Goal: Task Accomplishment & Management: Manage account settings

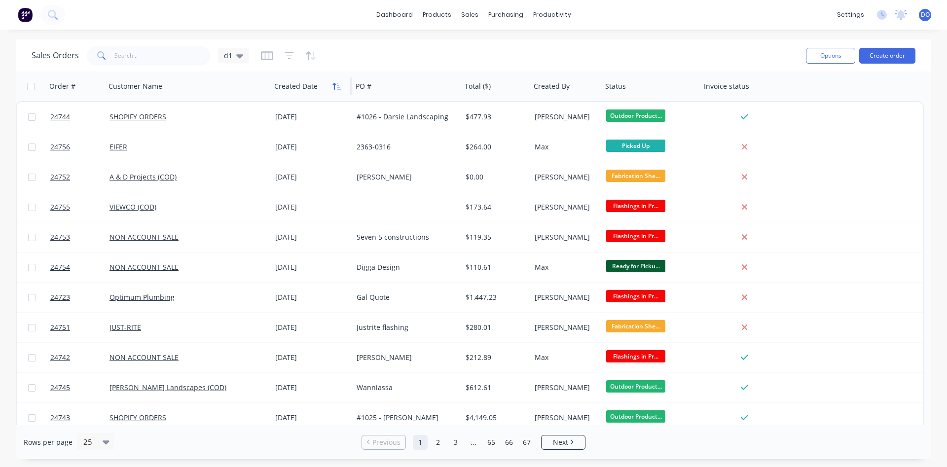
click at [334, 93] on button "button" at bounding box center [336, 86] width 15 height 15
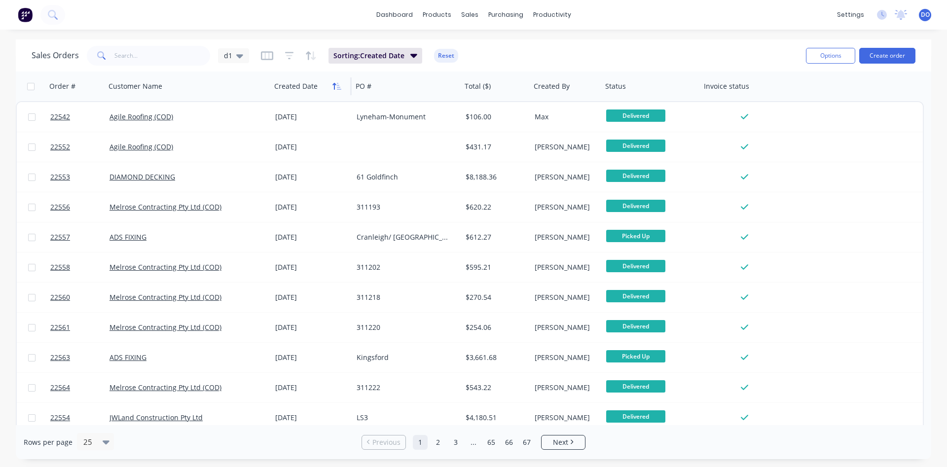
click at [334, 89] on icon "button" at bounding box center [333, 86] width 3 height 7
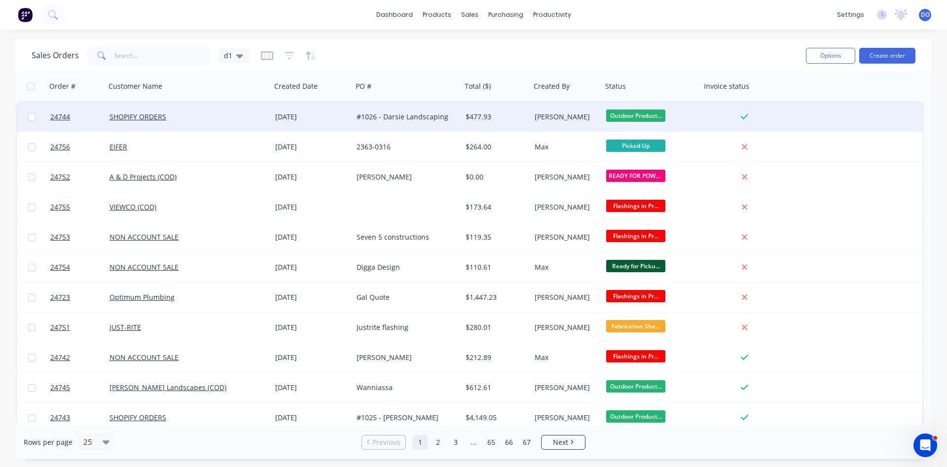
click at [380, 122] on div "#1026 - Darsie Landscaping" at bounding box center [406, 117] width 109 height 30
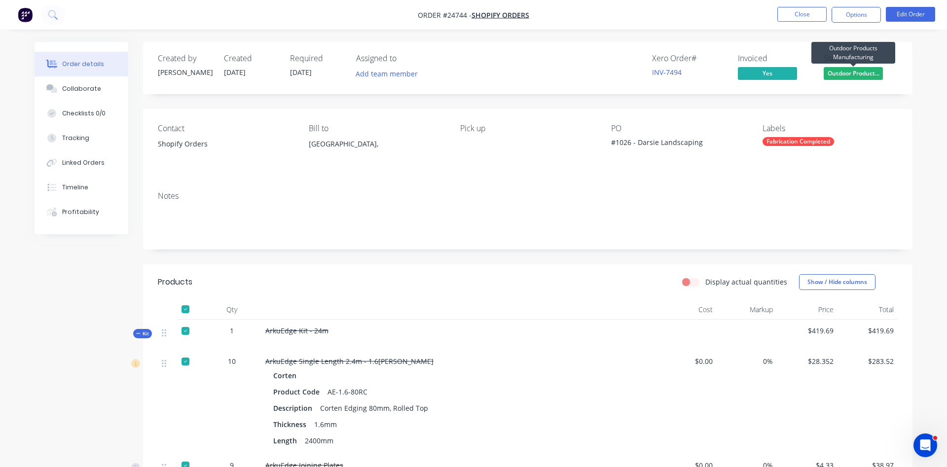
click at [851, 76] on span "Outdoor Product..." at bounding box center [852, 73] width 59 height 12
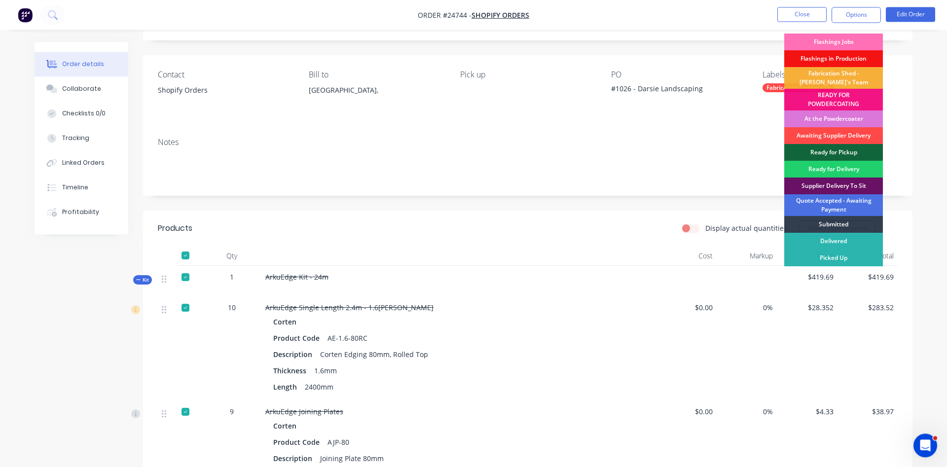
scroll to position [50, 0]
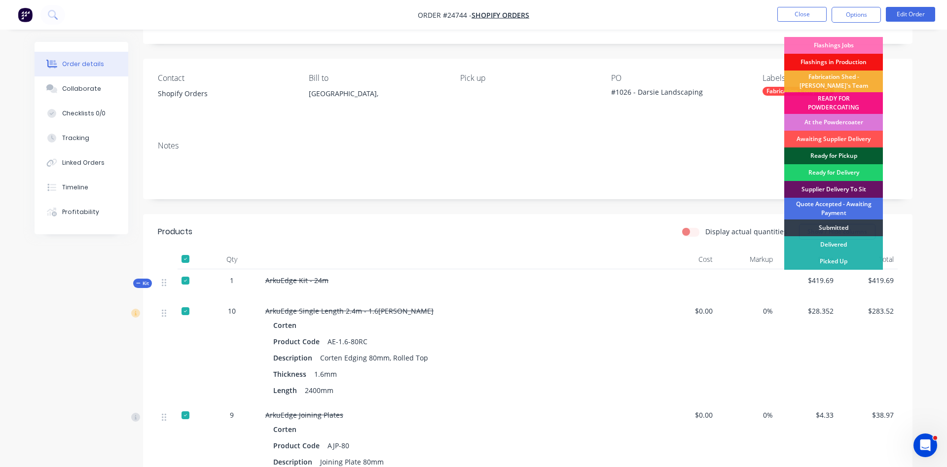
click at [829, 155] on div "Ready for Pickup" at bounding box center [833, 155] width 99 height 17
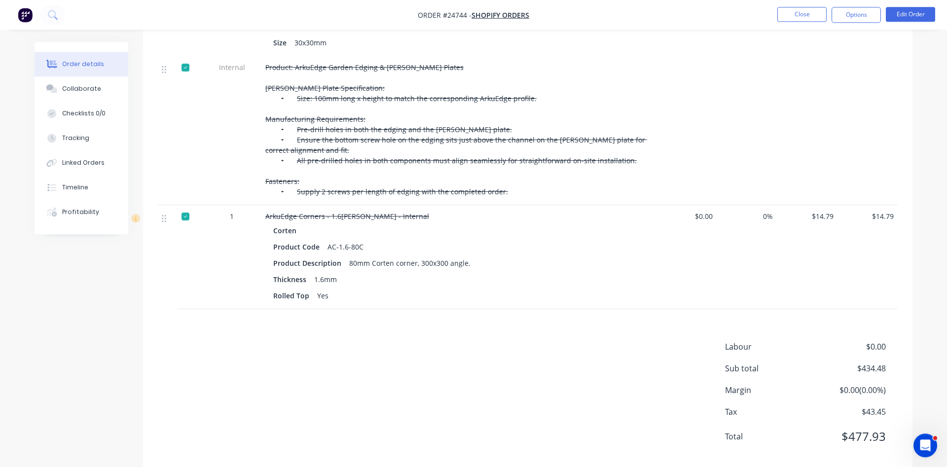
scroll to position [607, 0]
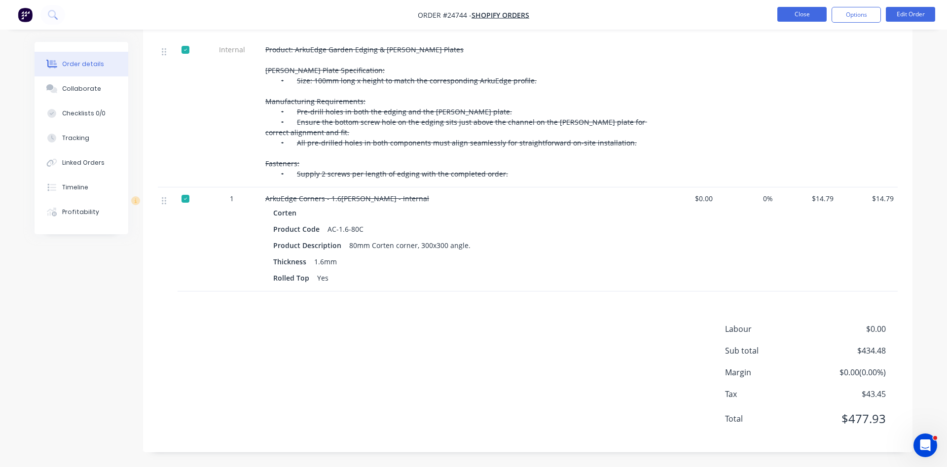
click at [814, 16] on button "Close" at bounding box center [801, 14] width 49 height 15
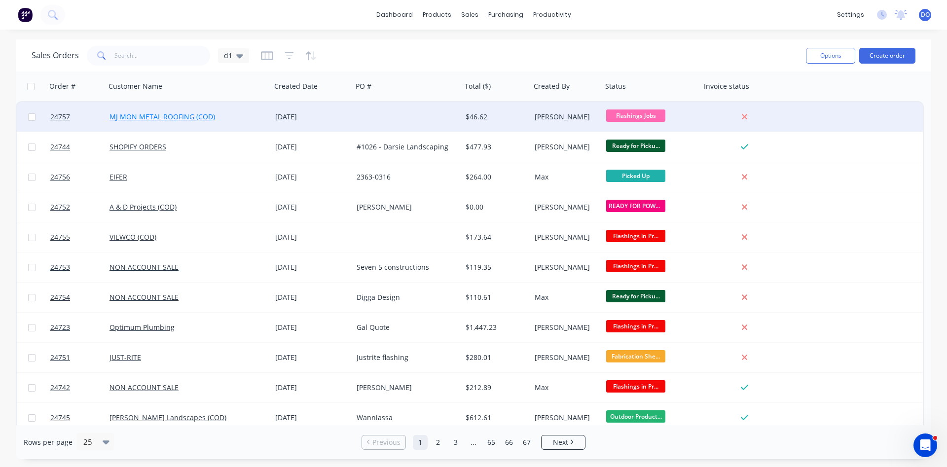
click at [139, 116] on link "MJ MON METAL ROOFING (COD)" at bounding box center [162, 116] width 106 height 9
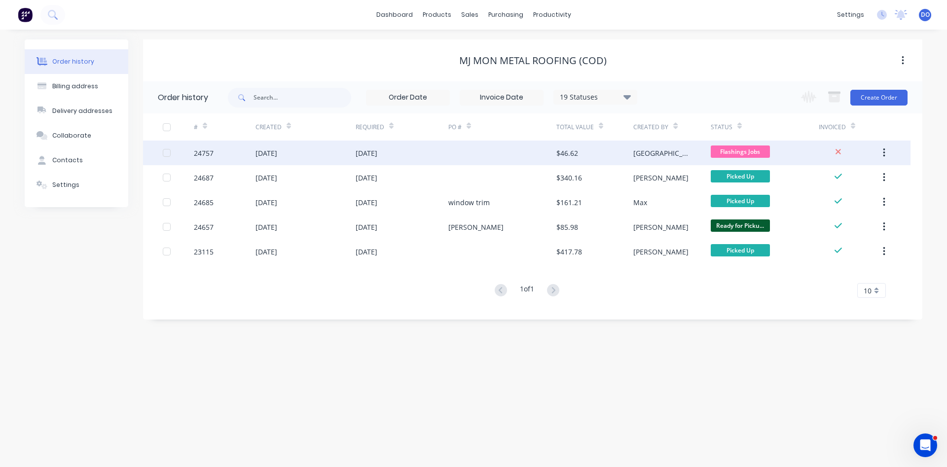
click at [277, 150] on div "[DATE]" at bounding box center [266, 153] width 22 height 10
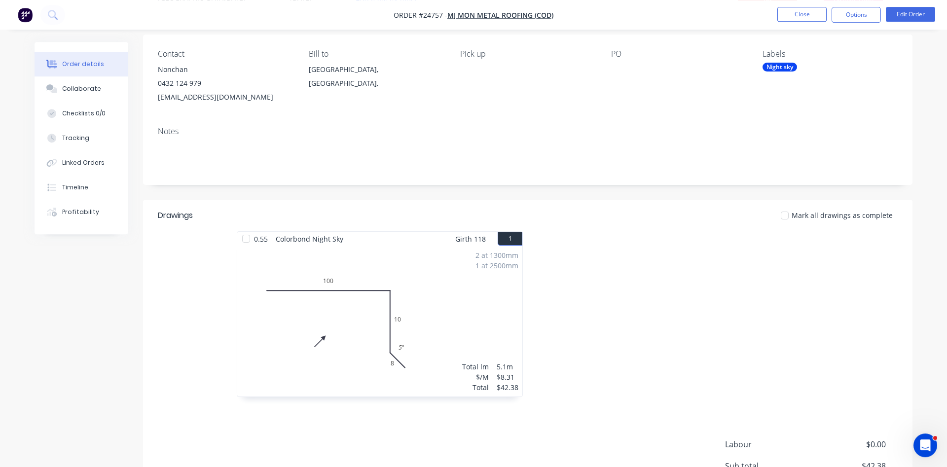
scroll to position [50, 0]
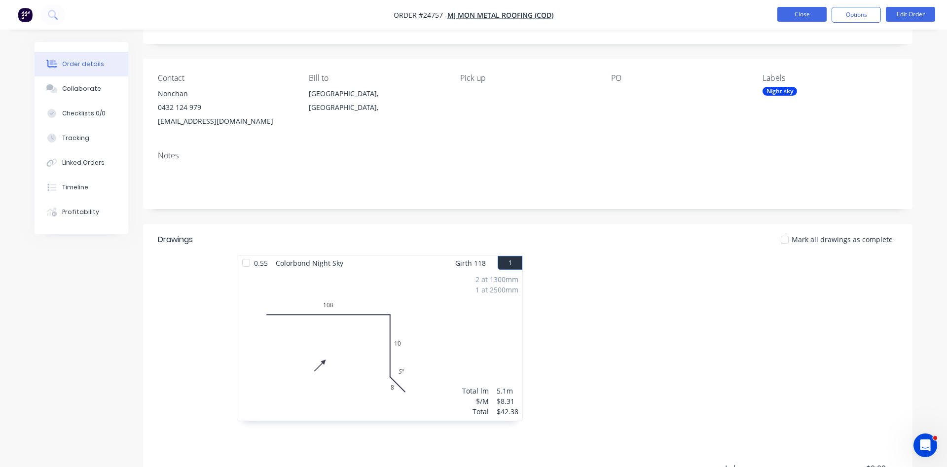
click at [803, 14] on button "Close" at bounding box center [801, 14] width 49 height 15
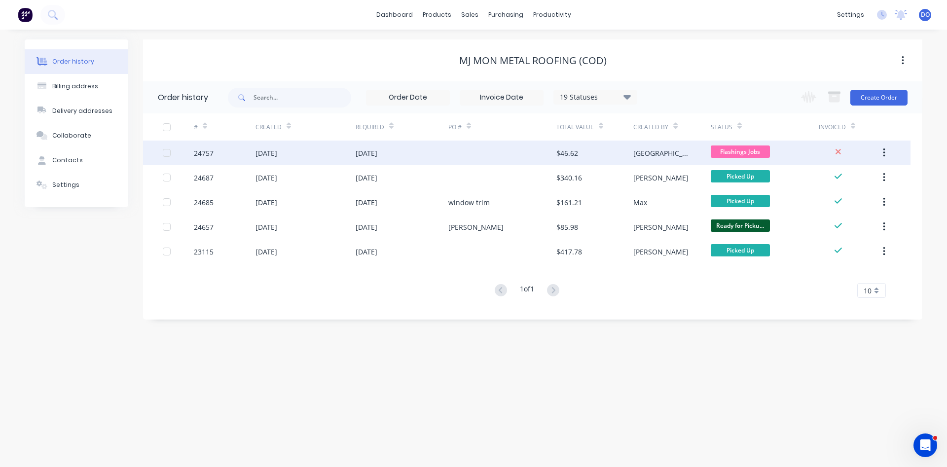
click at [402, 156] on div "[DATE]" at bounding box center [401, 153] width 93 height 25
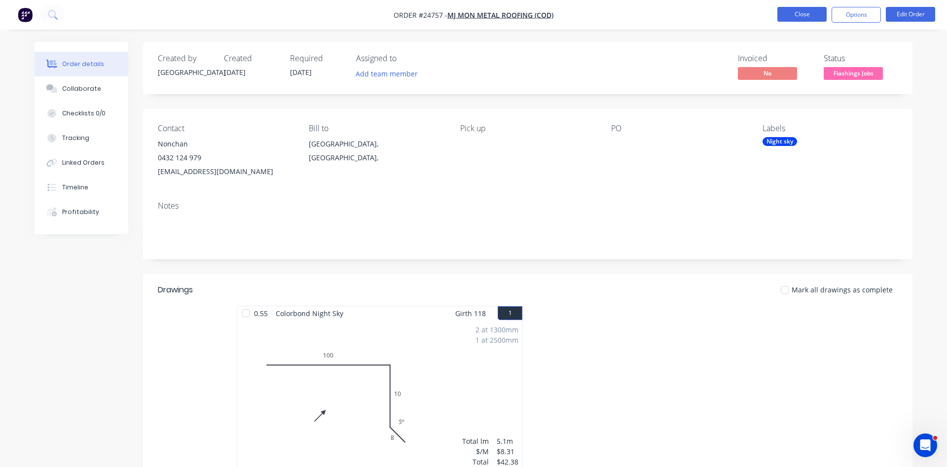
click at [801, 12] on button "Close" at bounding box center [801, 14] width 49 height 15
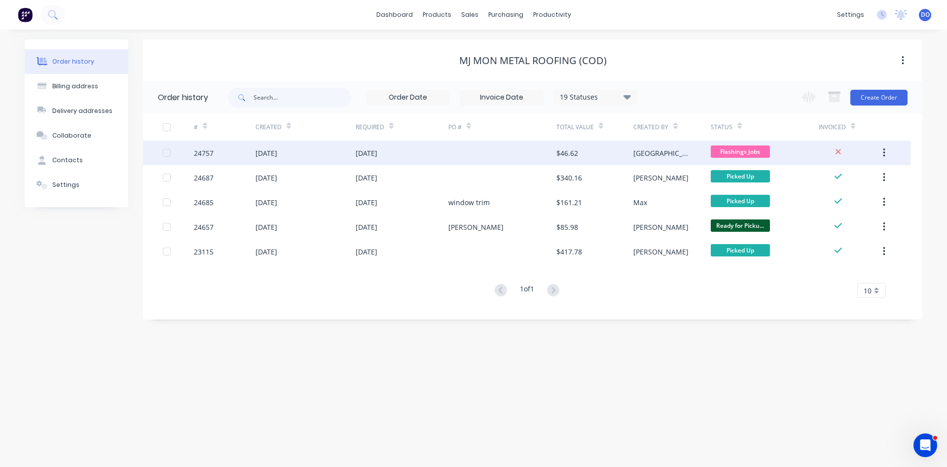
click at [457, 153] on div at bounding box center [502, 153] width 108 height 25
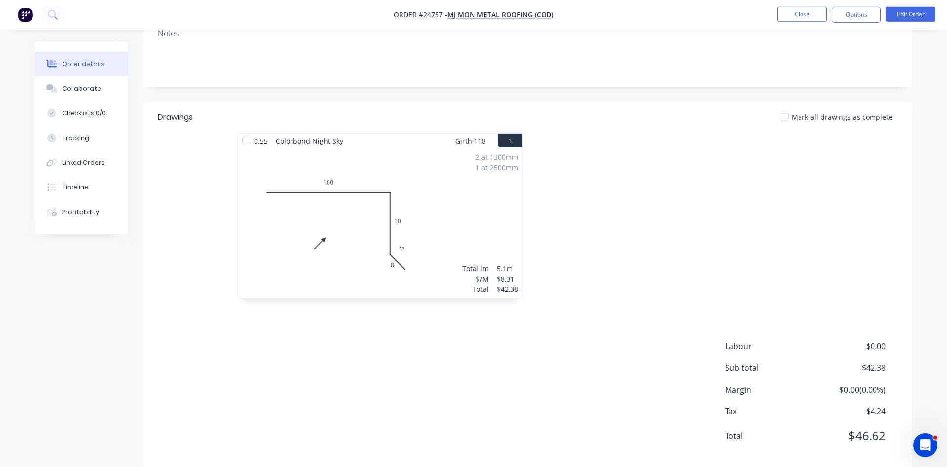
scroll to position [190, 0]
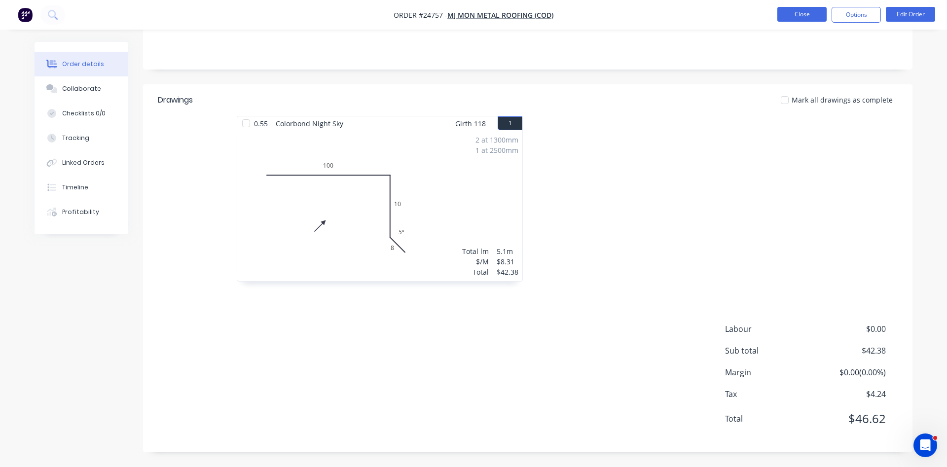
click at [796, 18] on button "Close" at bounding box center [801, 14] width 49 height 15
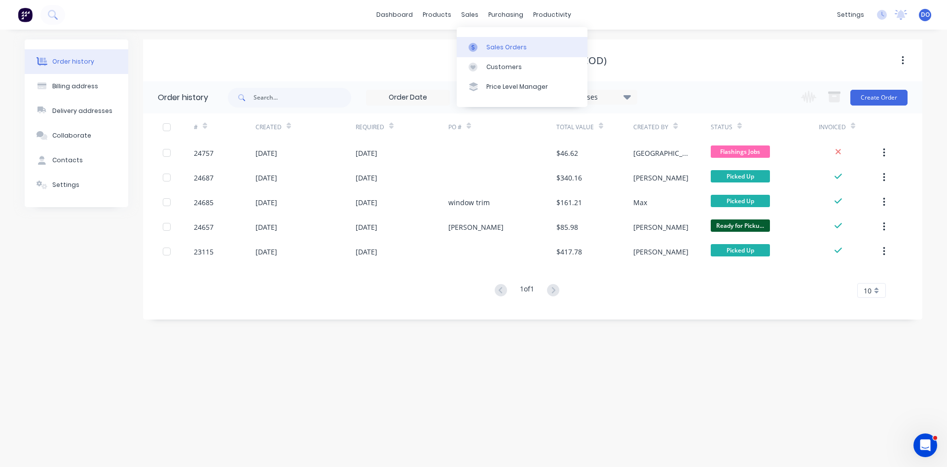
click at [489, 48] on div "Sales Orders" at bounding box center [506, 47] width 40 height 9
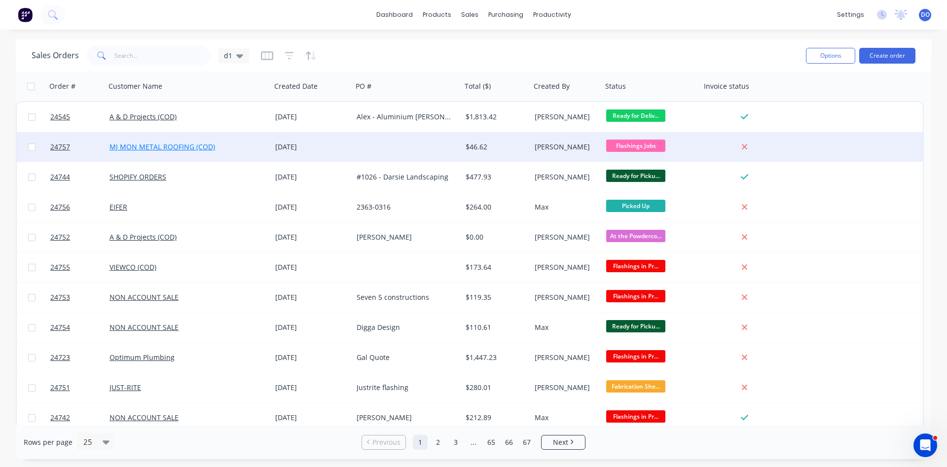
click at [188, 148] on link "MJ MON METAL ROOFING (COD)" at bounding box center [162, 146] width 106 height 9
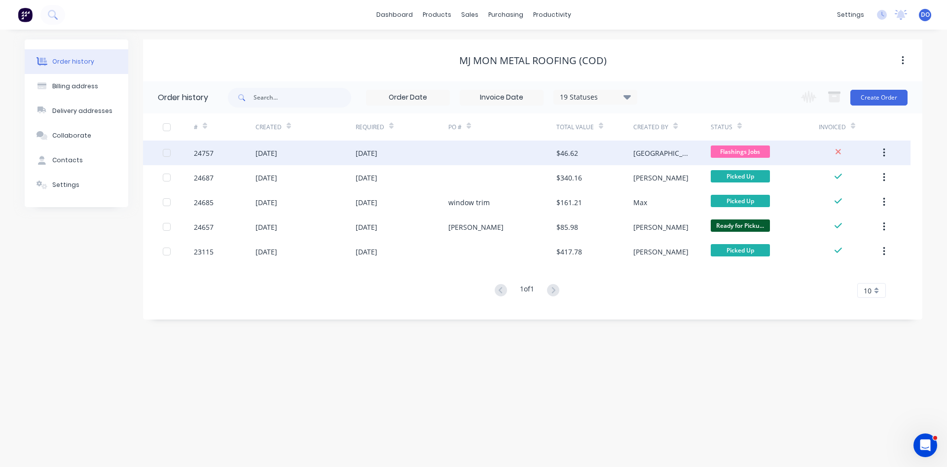
click at [536, 158] on div at bounding box center [502, 153] width 108 height 25
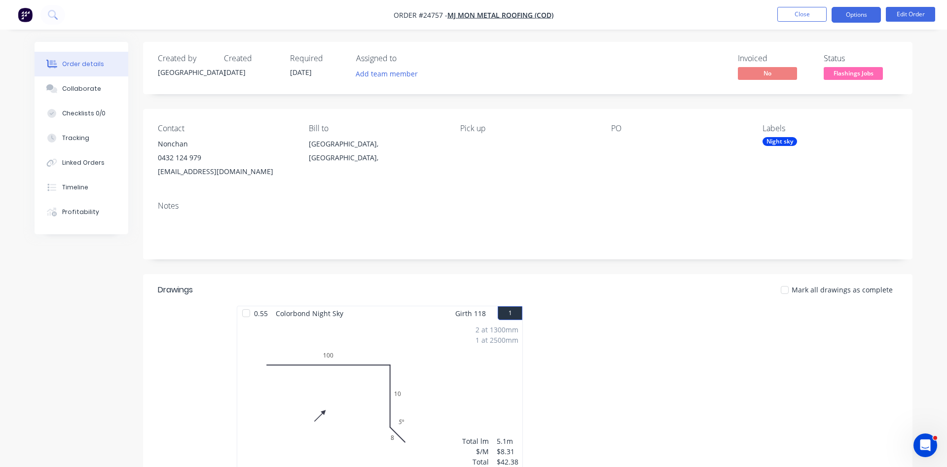
click at [848, 16] on button "Options" at bounding box center [855, 15] width 49 height 16
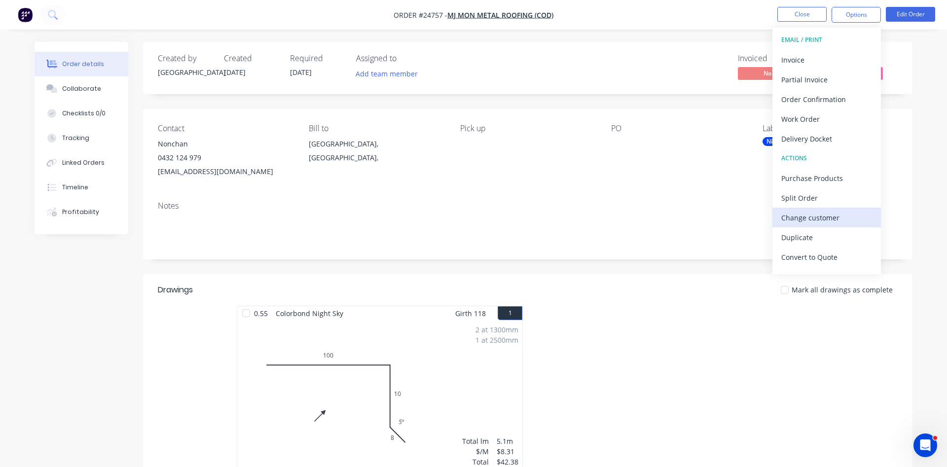
click at [814, 219] on div "Change customer" at bounding box center [826, 218] width 91 height 14
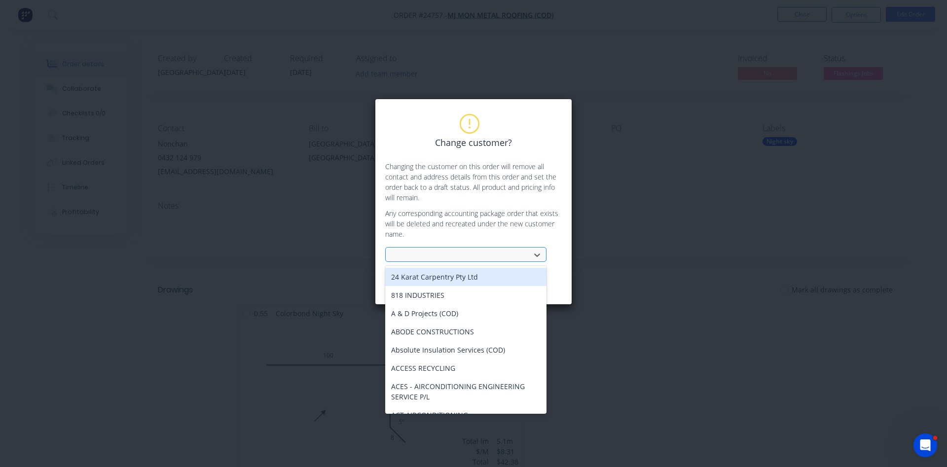
click at [473, 255] on div at bounding box center [459, 255] width 132 height 12
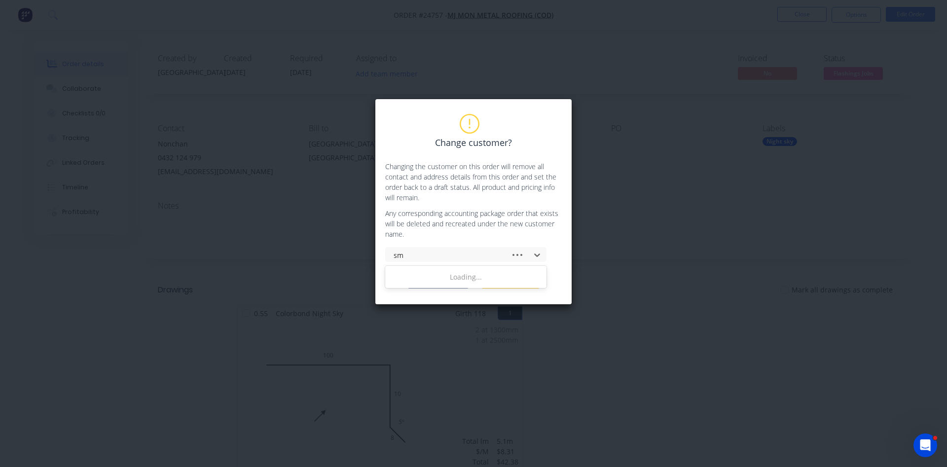
type input "smr"
click at [412, 275] on div "SMR BUILDING GROUP (COD)" at bounding box center [465, 277] width 161 height 18
click at [425, 282] on button "Change customer" at bounding box center [438, 281] width 62 height 15
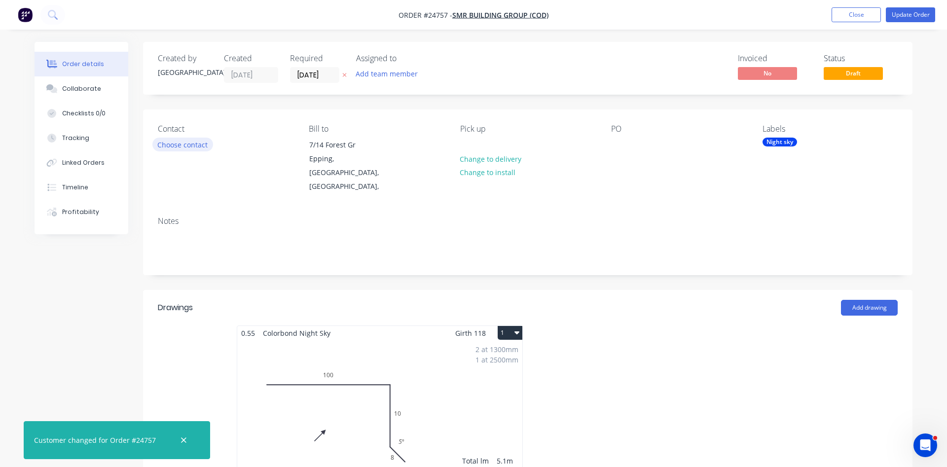
click at [169, 142] on button "Choose contact" at bounding box center [182, 144] width 61 height 13
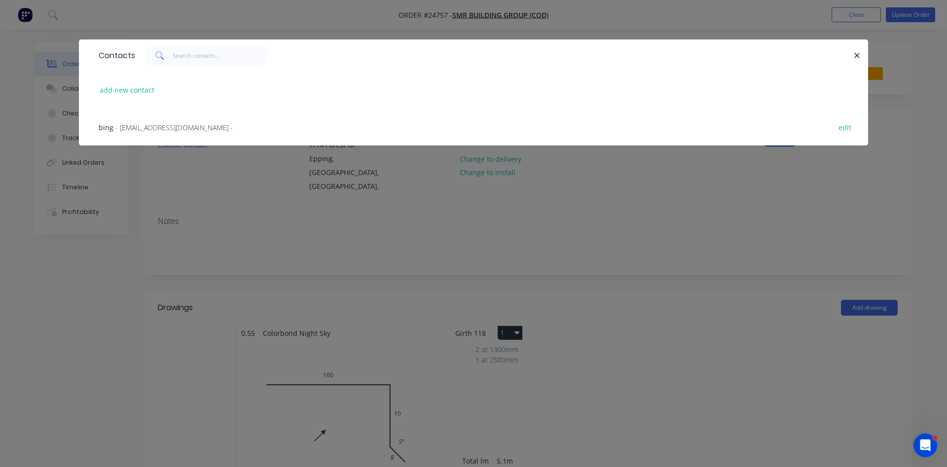
click at [153, 126] on span "- bing@smrservices.com.au -" at bounding box center [173, 127] width 117 height 9
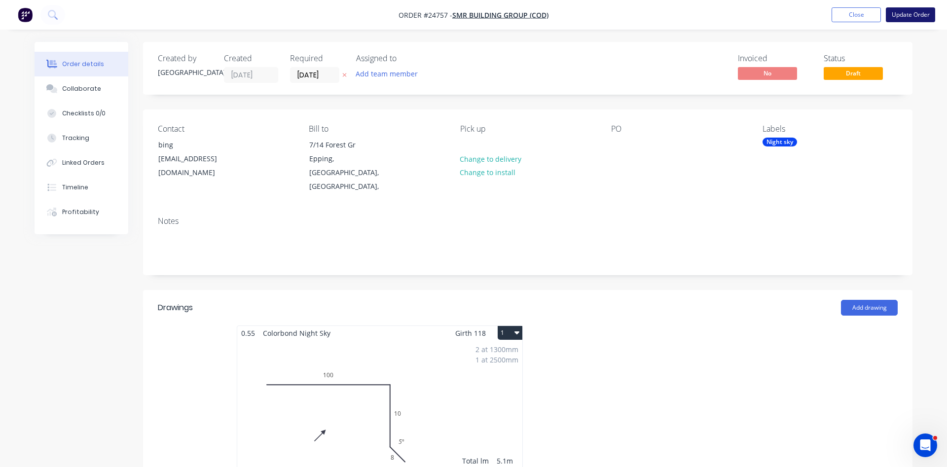
click at [915, 13] on button "Update Order" at bounding box center [909, 14] width 49 height 15
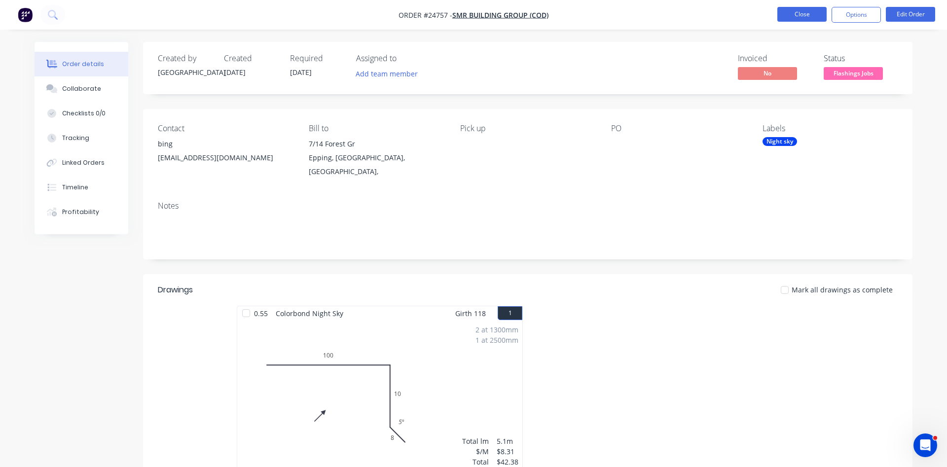
click at [791, 15] on button "Close" at bounding box center [801, 14] width 49 height 15
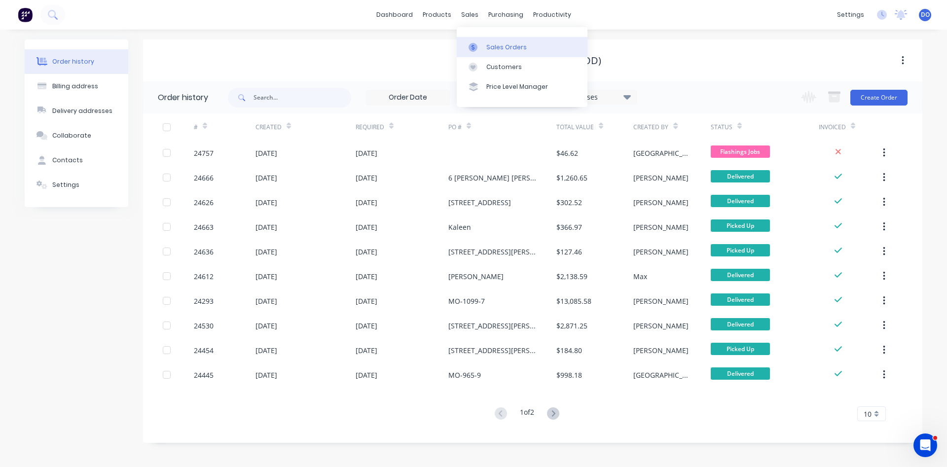
click at [492, 47] on div "Sales Orders" at bounding box center [506, 47] width 40 height 9
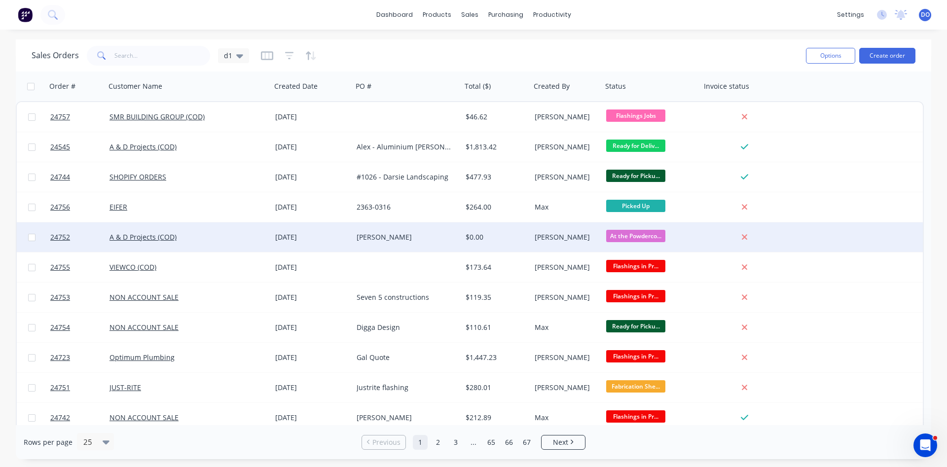
click at [333, 242] on div "[DATE]" at bounding box center [311, 237] width 81 height 30
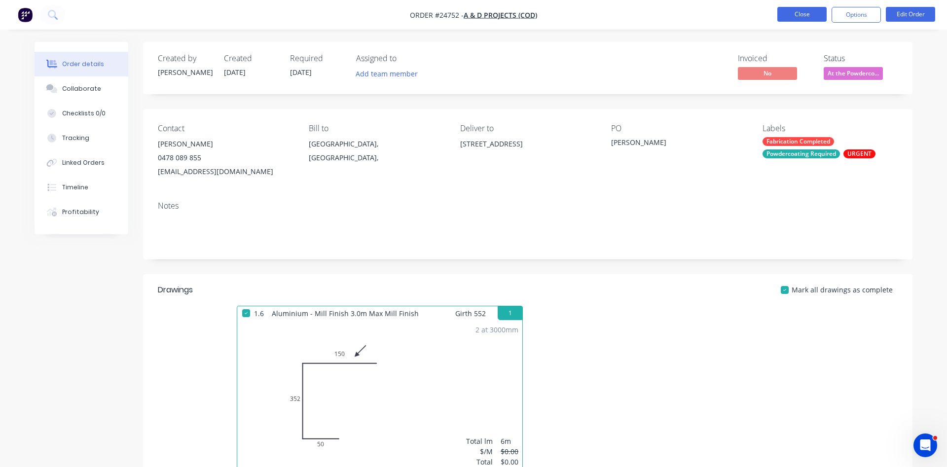
click at [799, 15] on button "Close" at bounding box center [801, 14] width 49 height 15
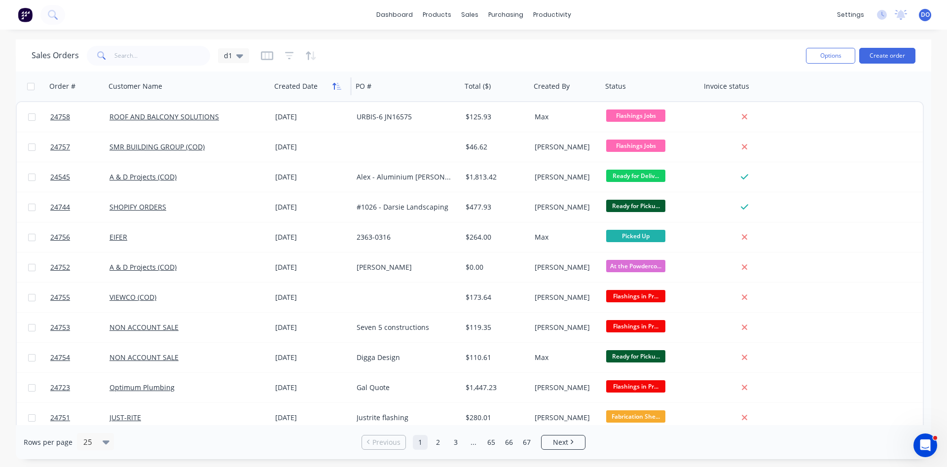
click at [333, 86] on button "button" at bounding box center [336, 86] width 15 height 15
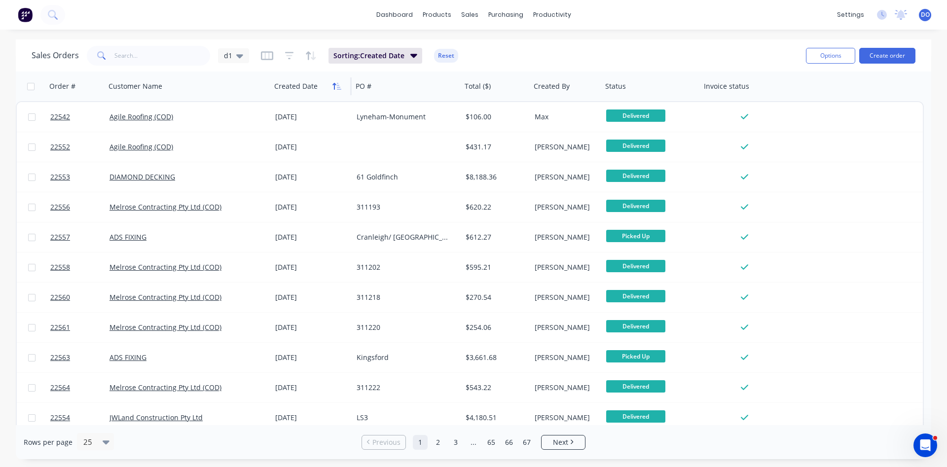
click at [340, 93] on button "button" at bounding box center [336, 86] width 15 height 15
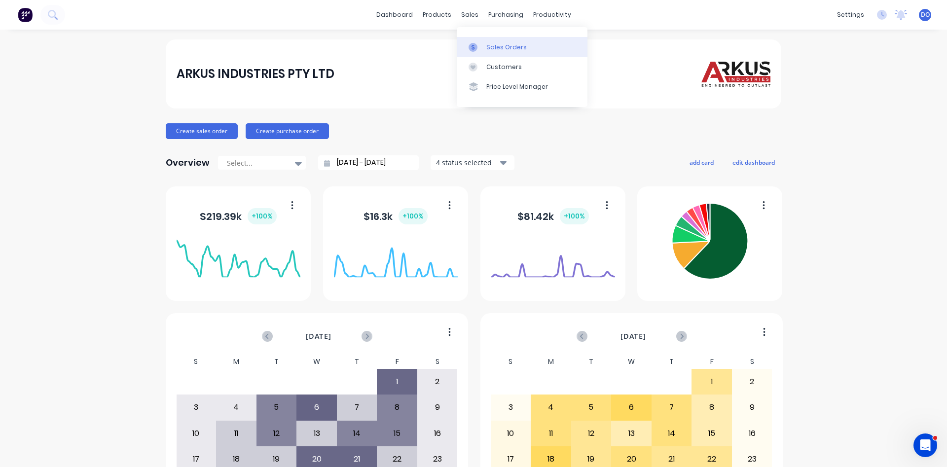
click at [492, 41] on link "Sales Orders" at bounding box center [522, 47] width 131 height 20
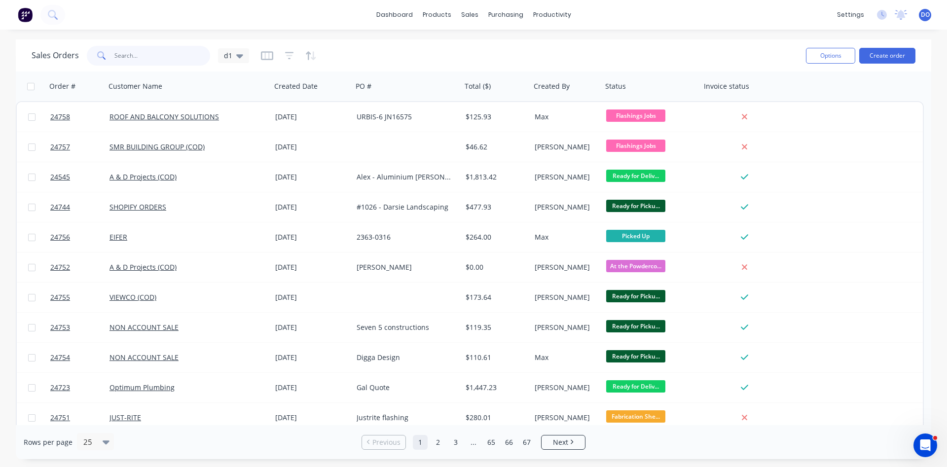
click at [155, 57] on input "text" at bounding box center [162, 56] width 96 height 20
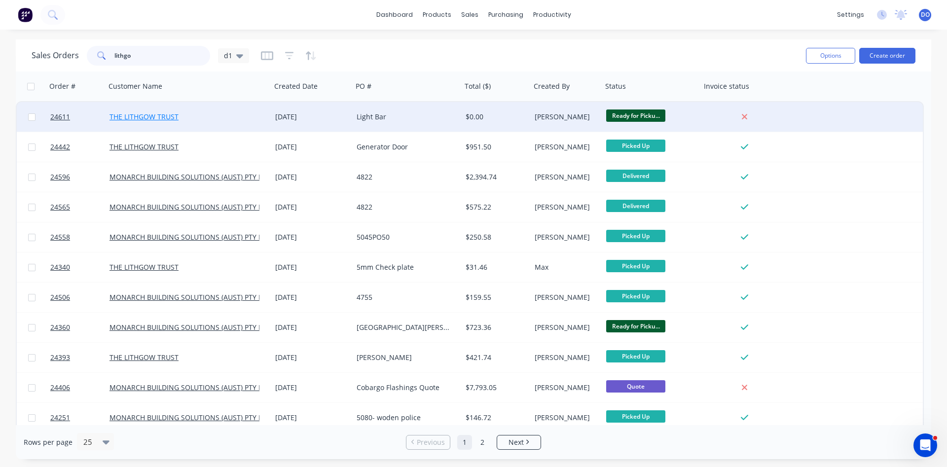
type input "lithgo"
click at [153, 115] on link "THE LITHGOW TRUST" at bounding box center [143, 116] width 69 height 9
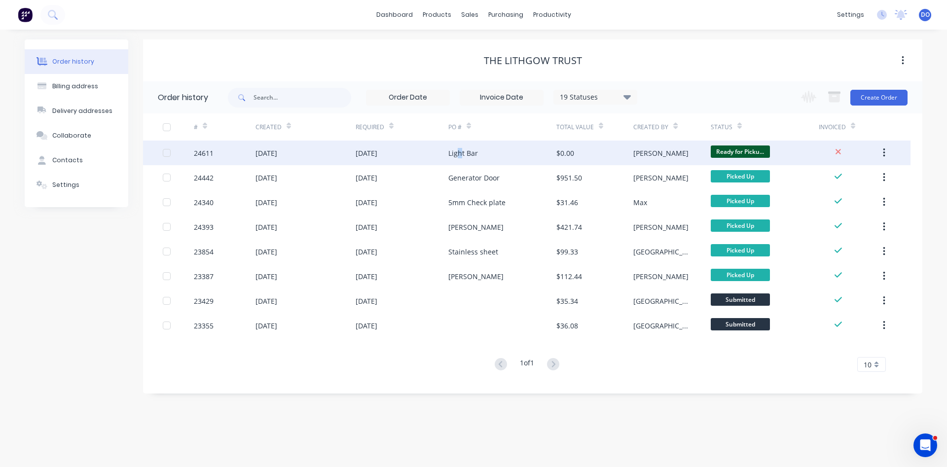
click at [461, 157] on div "Light Bar" at bounding box center [463, 153] width 30 height 10
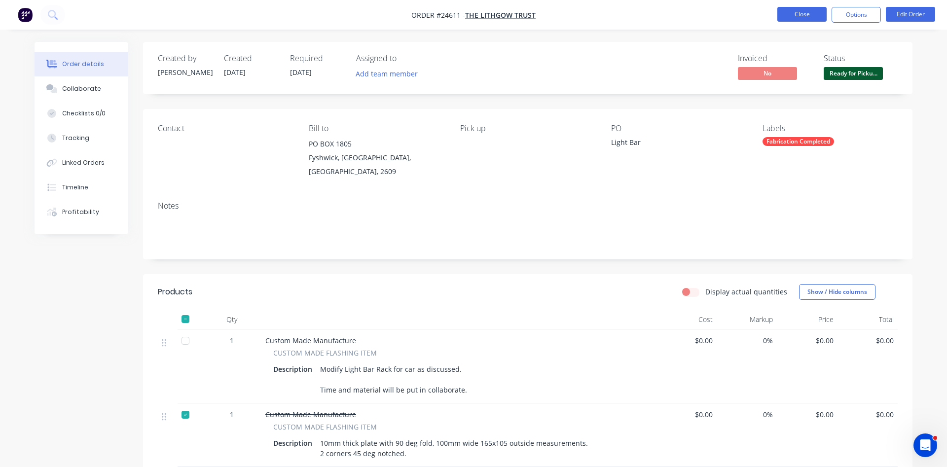
click at [800, 18] on button "Close" at bounding box center [801, 14] width 49 height 15
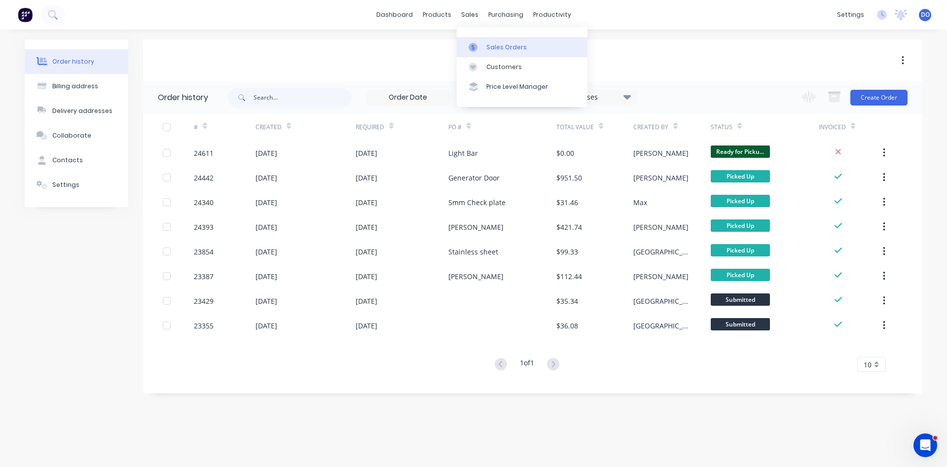
click at [498, 45] on div "Sales Orders" at bounding box center [506, 47] width 40 height 9
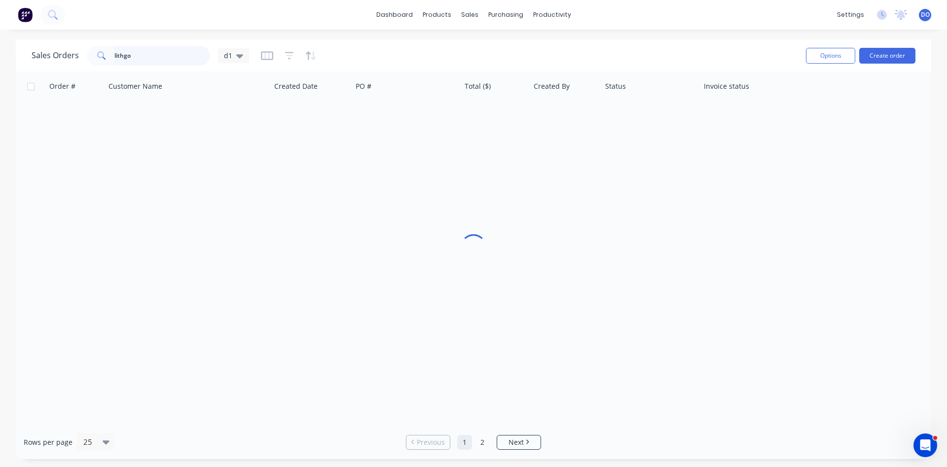
click at [157, 57] on input "lithgo" at bounding box center [162, 56] width 96 height 20
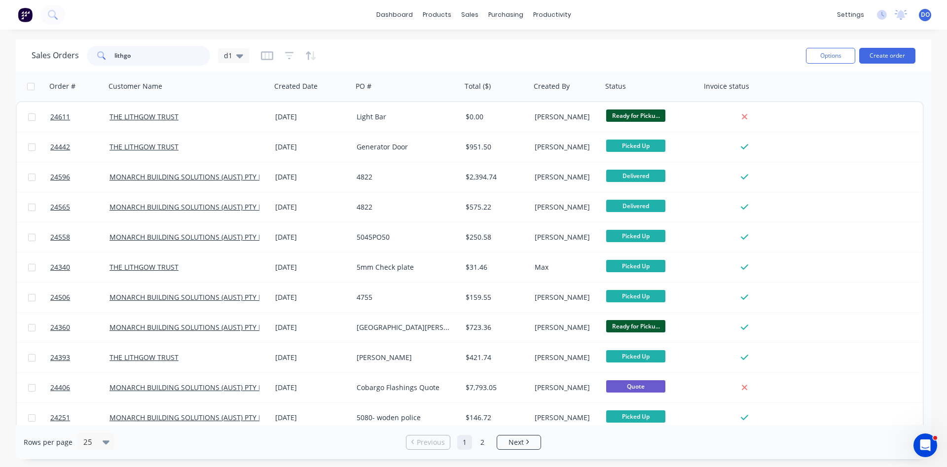
drag, startPoint x: 157, startPoint y: 57, endPoint x: 103, endPoint y: 51, distance: 54.1
click at [114, 51] on input "lithgo" at bounding box center [162, 56] width 96 height 20
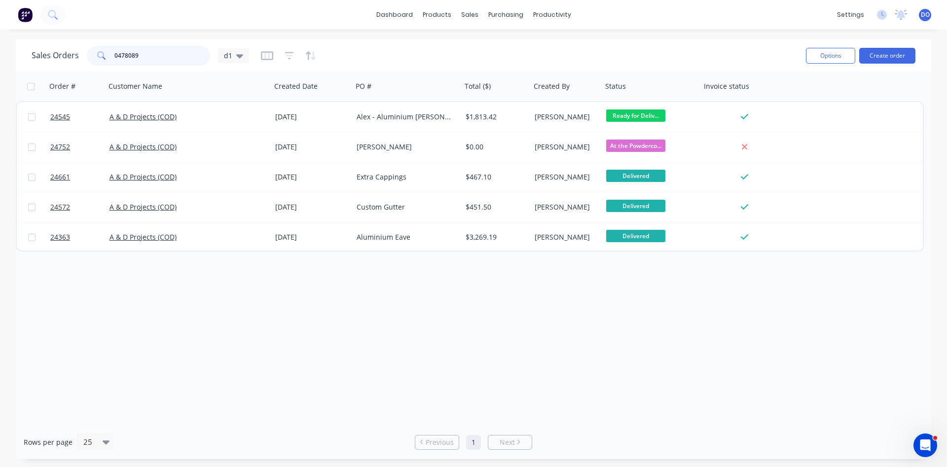
type input "0478089"
drag, startPoint x: 141, startPoint y: 53, endPoint x: 89, endPoint y: 50, distance: 51.3
click at [114, 50] on input "0478089" at bounding box center [162, 56] width 96 height 20
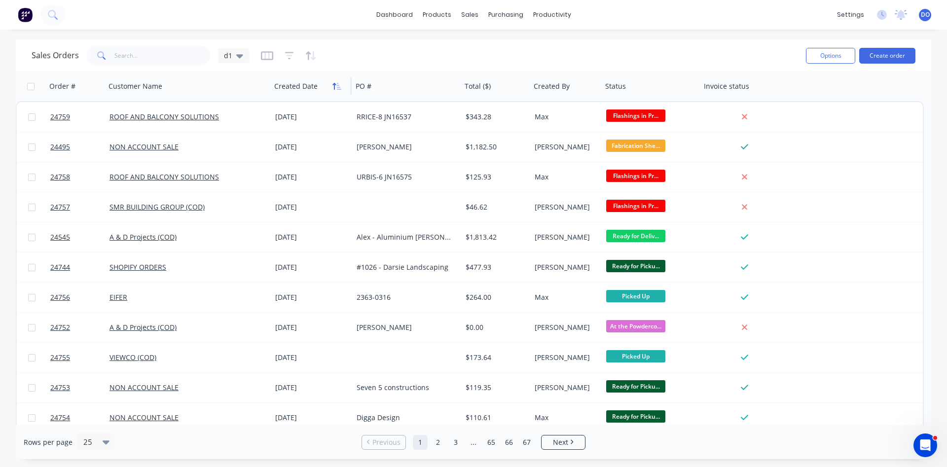
click at [334, 86] on icon "button" at bounding box center [333, 86] width 3 height 7
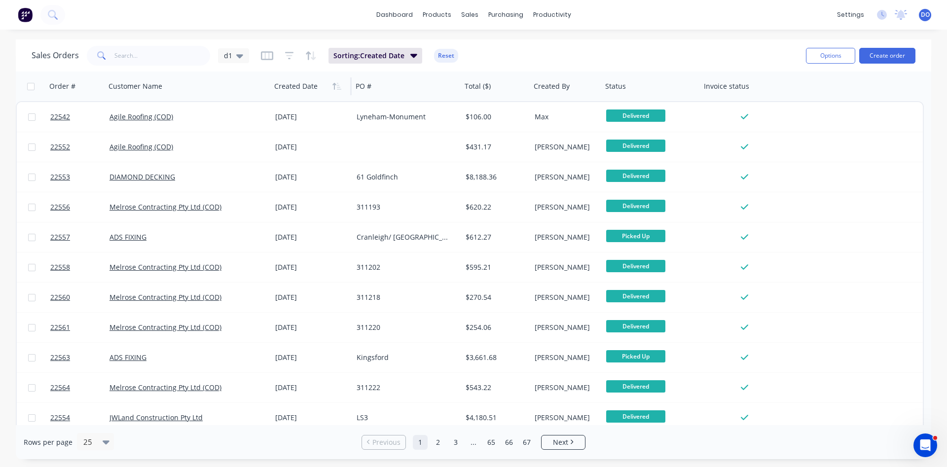
click at [334, 86] on icon "button" at bounding box center [333, 86] width 3 height 7
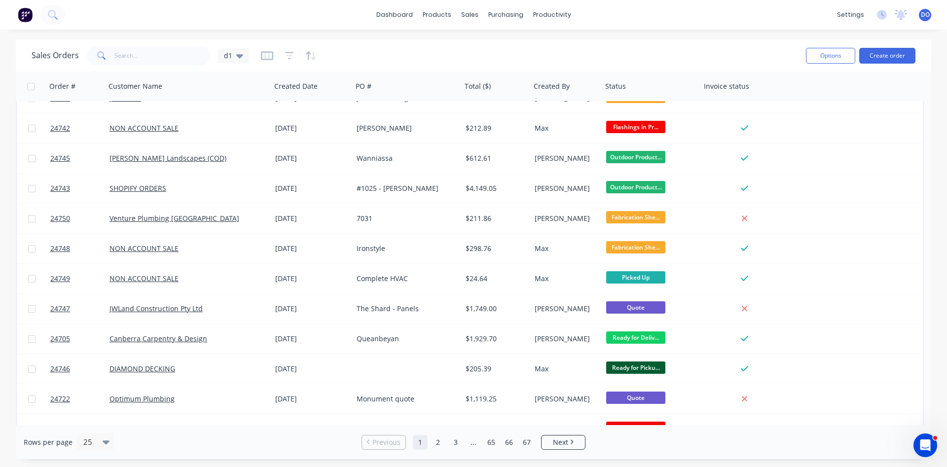
scroll to position [428, 0]
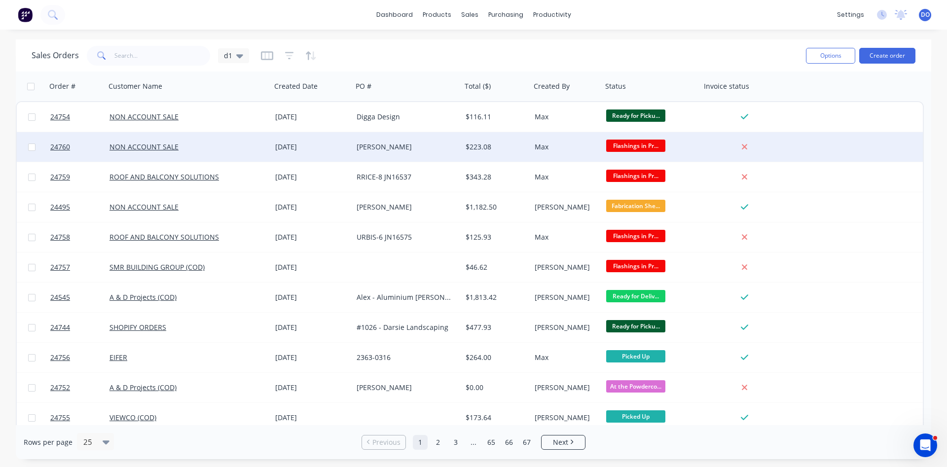
click at [293, 147] on div "[DATE]" at bounding box center [311, 147] width 73 height 10
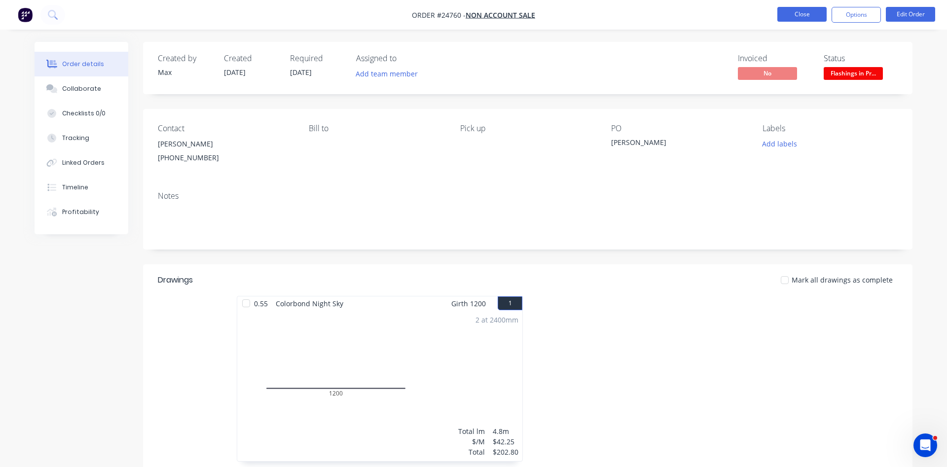
click at [801, 17] on button "Close" at bounding box center [801, 14] width 49 height 15
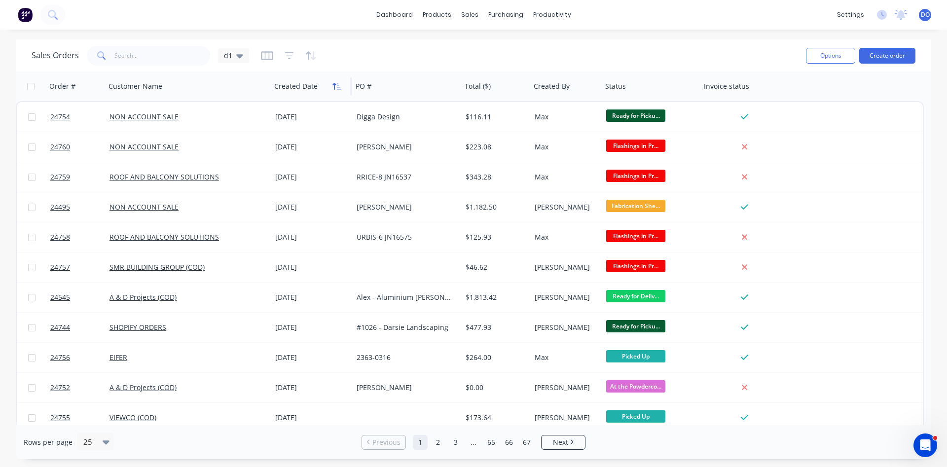
click at [336, 85] on icon "button" at bounding box center [336, 86] width 9 height 8
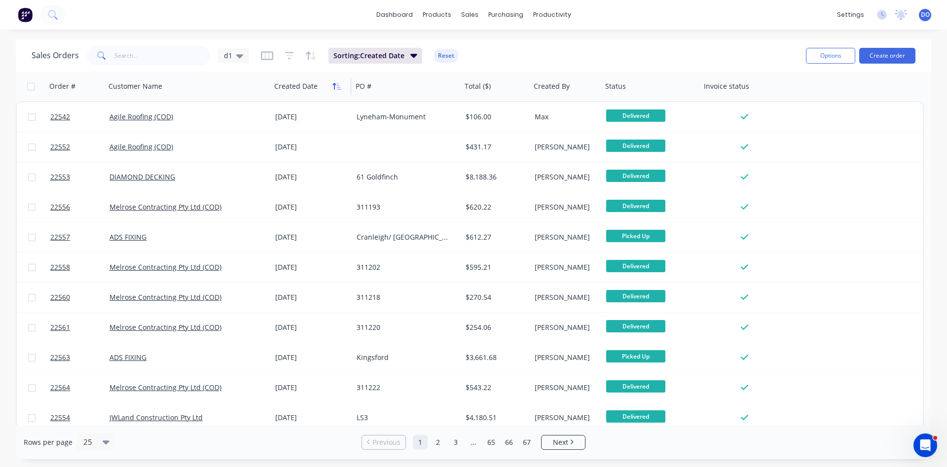
click at [336, 85] on icon "button" at bounding box center [336, 86] width 9 height 8
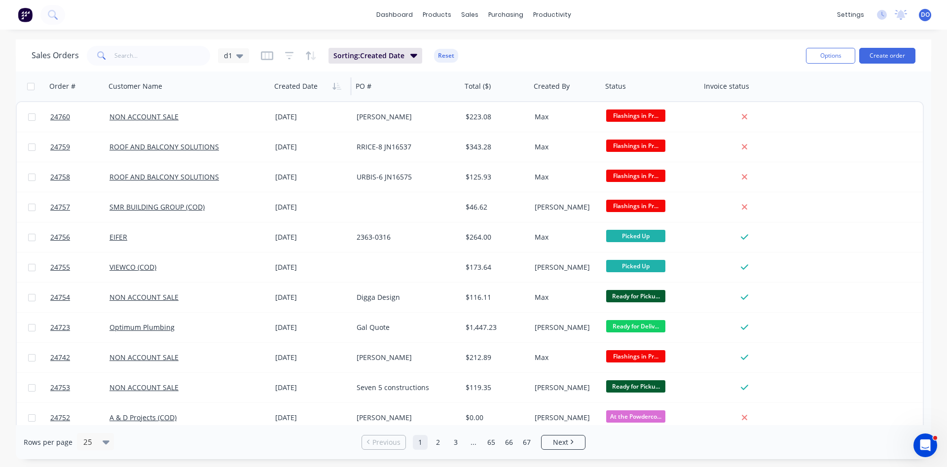
click at [336, 85] on icon "button" at bounding box center [336, 86] width 9 height 8
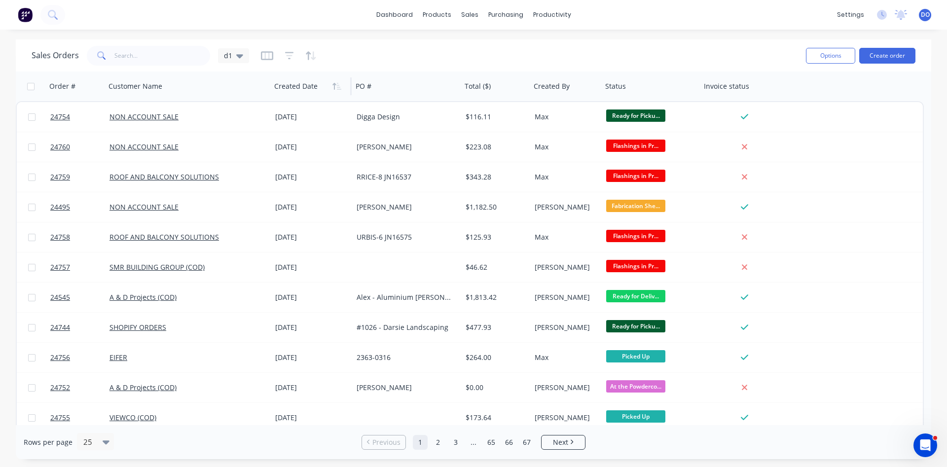
click at [336, 85] on icon "button" at bounding box center [336, 86] width 9 height 8
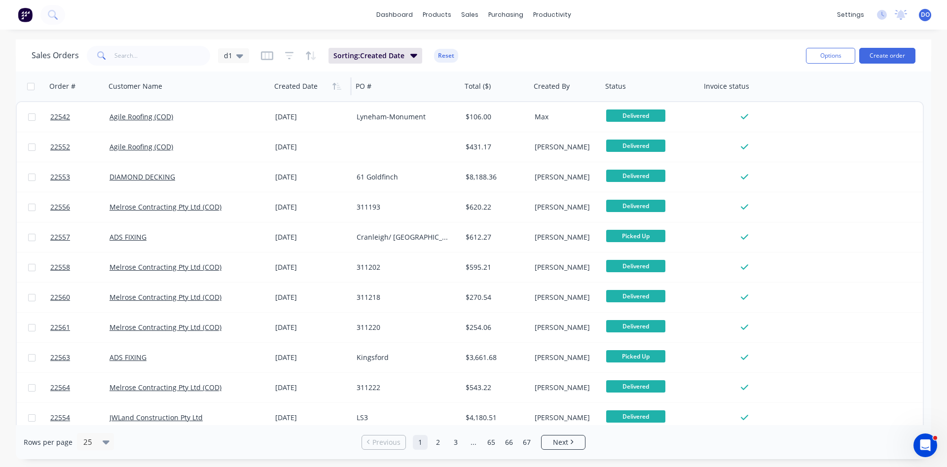
click at [336, 85] on icon "button" at bounding box center [336, 86] width 9 height 8
